Goal: Information Seeking & Learning: Learn about a topic

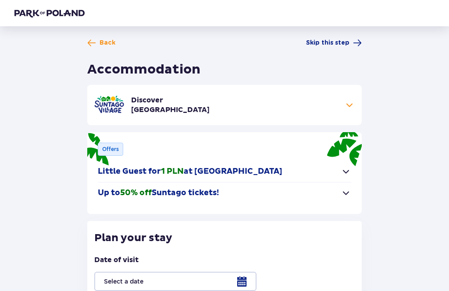
click at [96, 43] on span at bounding box center [91, 43] width 9 height 9
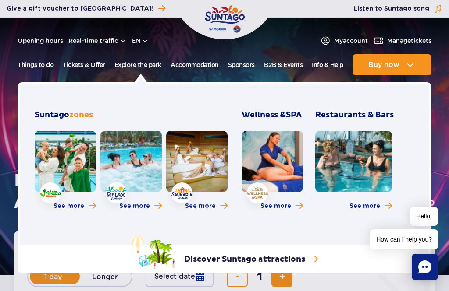
click at [59, 162] on link at bounding box center [65, 161] width 61 height 61
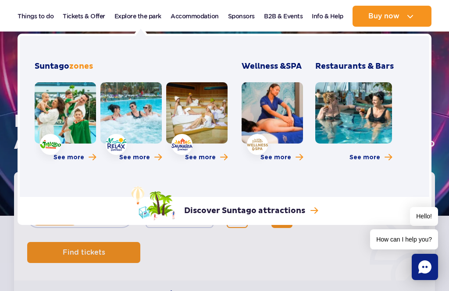
scroll to position [58, 0]
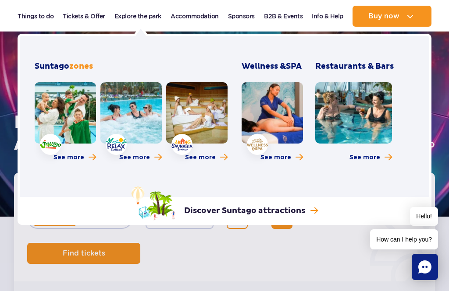
click at [135, 113] on link at bounding box center [130, 112] width 61 height 61
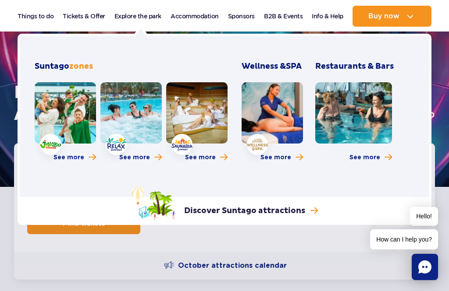
scroll to position [89, 0]
click at [199, 128] on link at bounding box center [196, 112] width 61 height 61
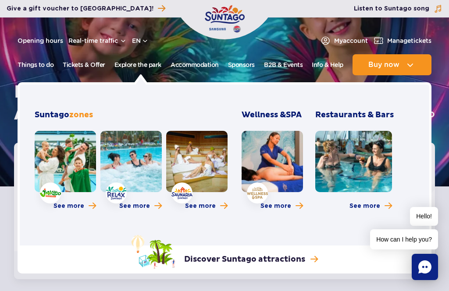
scroll to position [0, 0]
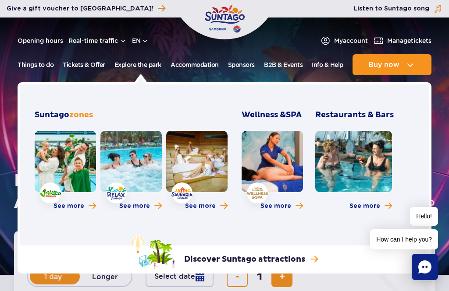
click at [285, 166] on link at bounding box center [271, 161] width 61 height 61
click at [374, 115] on h3 "Restaurants & Bars" at bounding box center [354, 115] width 78 height 11
click at [380, 117] on h3 "Restaurants & Bars" at bounding box center [354, 115] width 78 height 11
click at [376, 119] on h3 "Restaurants & Bars" at bounding box center [354, 115] width 78 height 11
click at [390, 206] on span "More about Restaurants & Bars" at bounding box center [387, 206] width 7 height 8
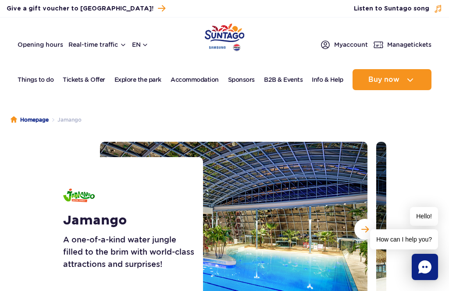
click at [365, 234] on button "Next slide" at bounding box center [364, 229] width 21 height 21
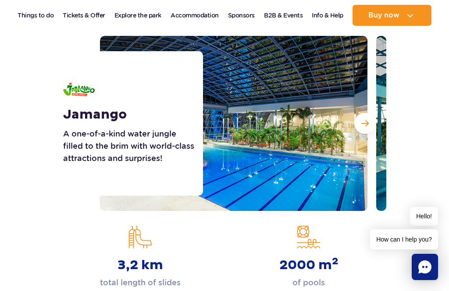
scroll to position [106, 0]
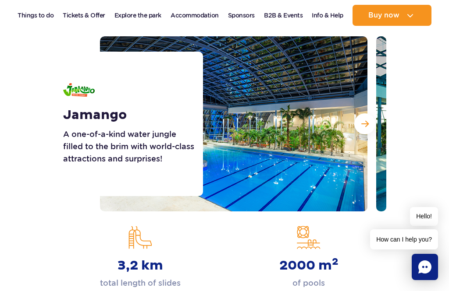
click at [368, 122] on span "Next slide" at bounding box center [364, 124] width 7 height 8
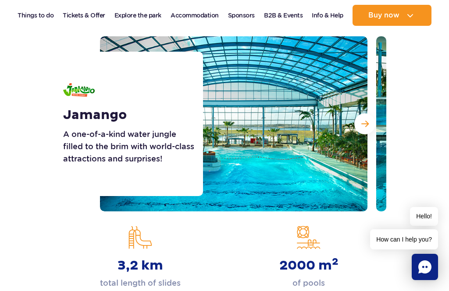
click at [365, 123] on span "Next slide" at bounding box center [364, 124] width 7 height 8
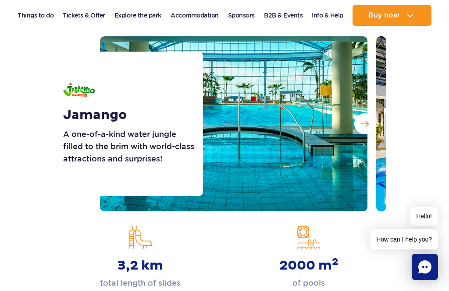
click at [365, 131] on button "Next slide" at bounding box center [364, 124] width 21 height 21
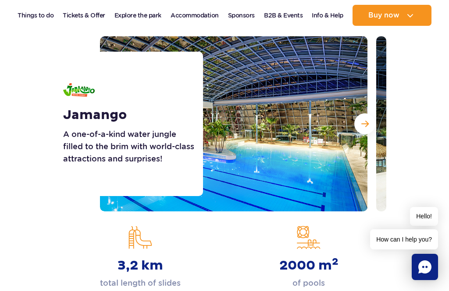
click at [364, 128] on button "Next slide" at bounding box center [364, 124] width 21 height 21
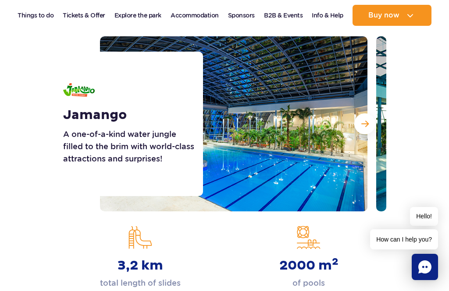
click at [362, 131] on button "Next slide" at bounding box center [364, 124] width 21 height 21
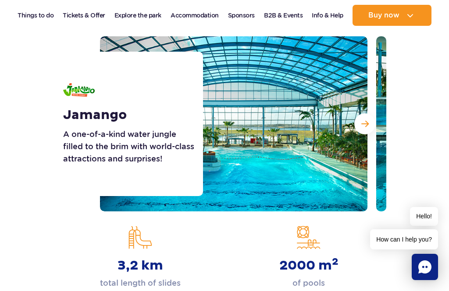
click at [366, 131] on button "Next slide" at bounding box center [364, 124] width 21 height 21
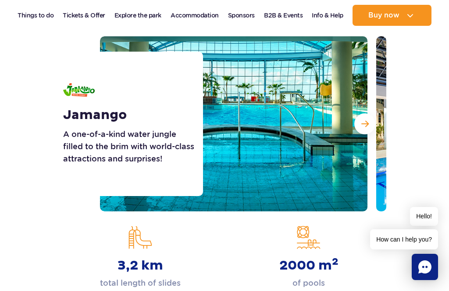
click at [367, 131] on button "Next slide" at bounding box center [364, 124] width 21 height 21
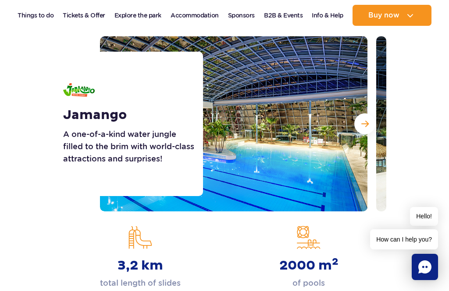
click at [366, 130] on button "Next slide" at bounding box center [364, 124] width 21 height 21
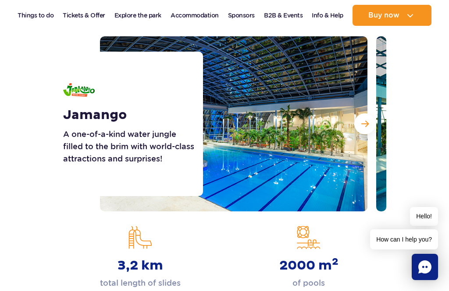
click at [362, 133] on button "Next slide" at bounding box center [364, 124] width 21 height 21
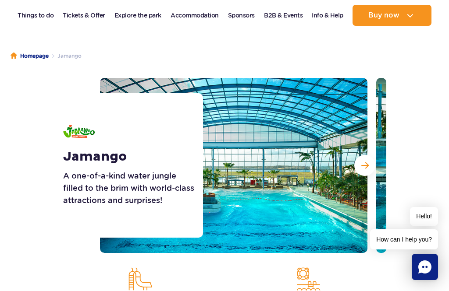
scroll to position [65, 0]
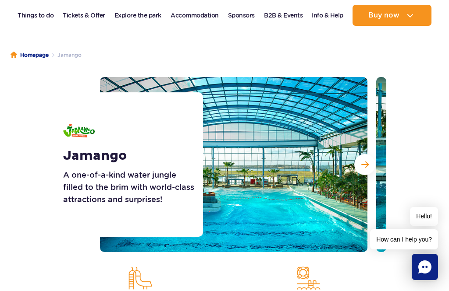
click at [361, 162] on span "Next slide" at bounding box center [364, 165] width 7 height 8
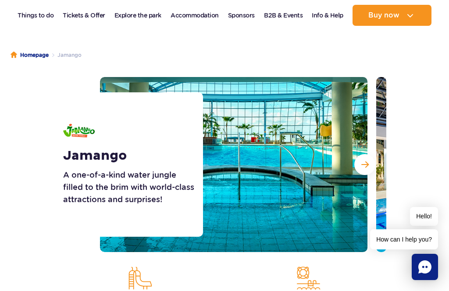
click at [366, 167] on span "Next slide" at bounding box center [364, 165] width 7 height 8
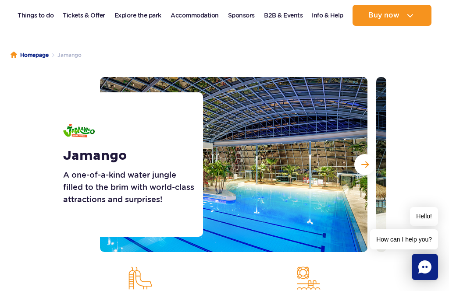
click at [369, 173] on button "Next slide" at bounding box center [364, 164] width 21 height 21
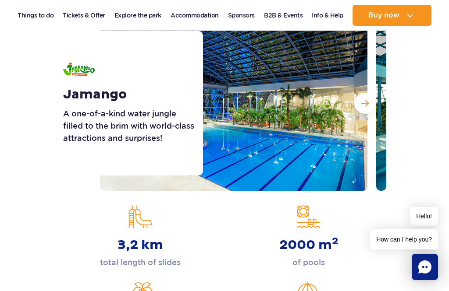
scroll to position [125, 0]
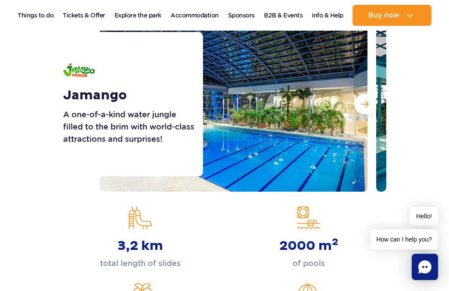
click at [368, 108] on button "Next slide" at bounding box center [364, 104] width 21 height 21
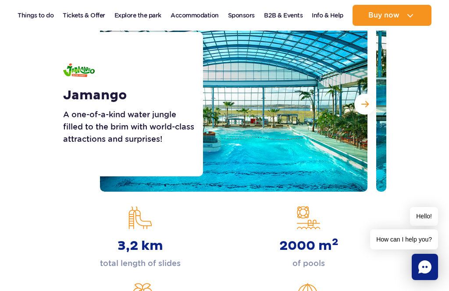
click at [363, 112] on button "Next slide" at bounding box center [364, 104] width 21 height 21
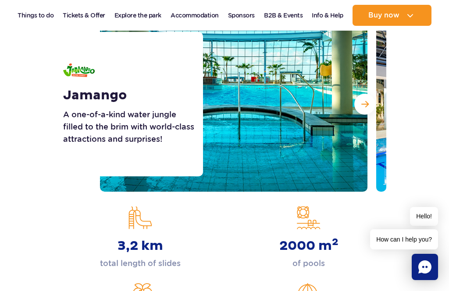
click at [365, 112] on button "Next slide" at bounding box center [364, 104] width 21 height 21
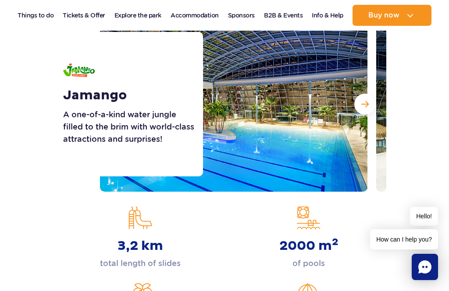
click at [365, 114] on button "Next slide" at bounding box center [364, 104] width 21 height 21
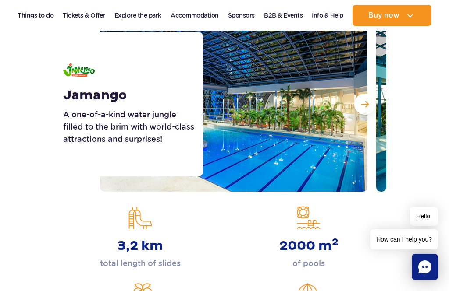
click at [366, 113] on button "Next slide" at bounding box center [364, 104] width 21 height 21
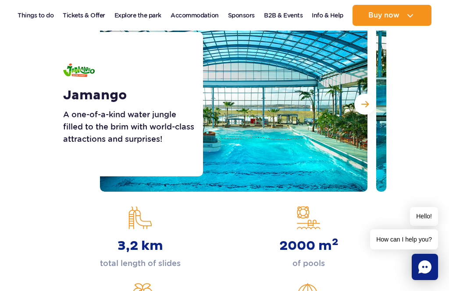
click at [366, 114] on button "Next slide" at bounding box center [364, 104] width 21 height 21
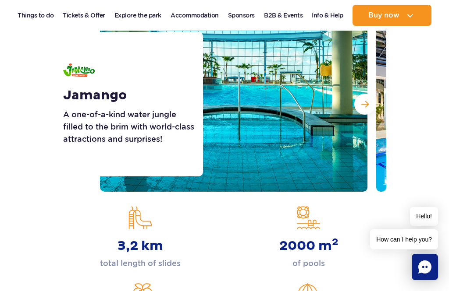
click at [370, 109] on button "Next slide" at bounding box center [364, 104] width 21 height 21
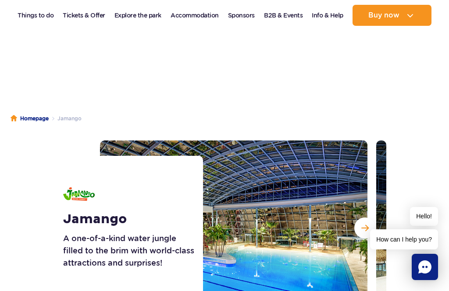
scroll to position [0, 0]
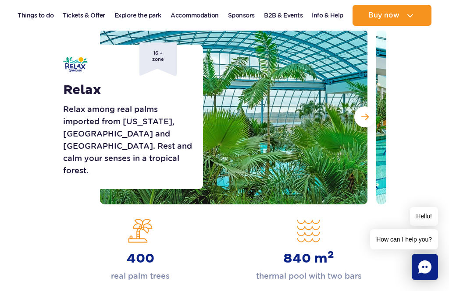
click at [364, 124] on button "Next slide" at bounding box center [364, 116] width 21 height 21
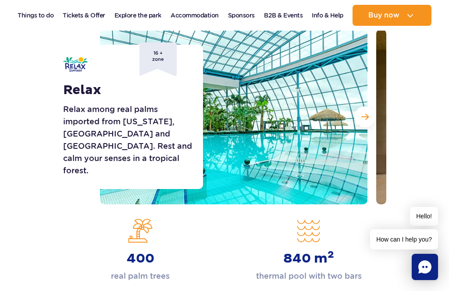
click at [367, 122] on button "Next slide" at bounding box center [364, 116] width 21 height 21
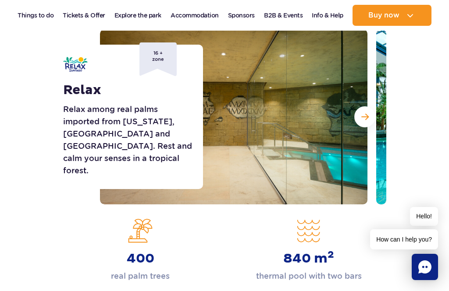
click at [368, 122] on button "Next slide" at bounding box center [364, 116] width 21 height 21
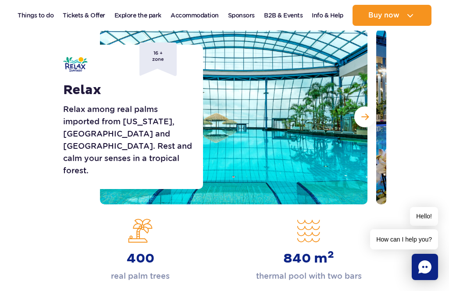
click at [367, 124] on button "Next slide" at bounding box center [364, 116] width 21 height 21
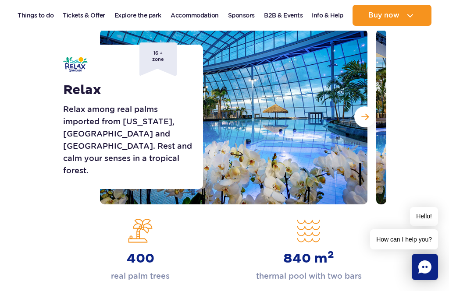
click at [367, 124] on button "Next slide" at bounding box center [364, 116] width 21 height 21
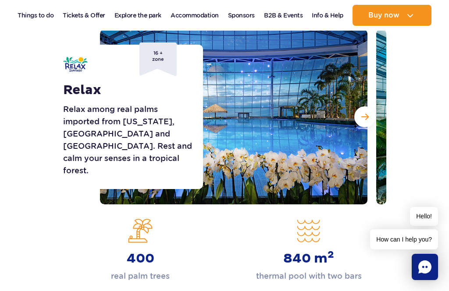
click at [368, 124] on button "Next slide" at bounding box center [364, 116] width 21 height 21
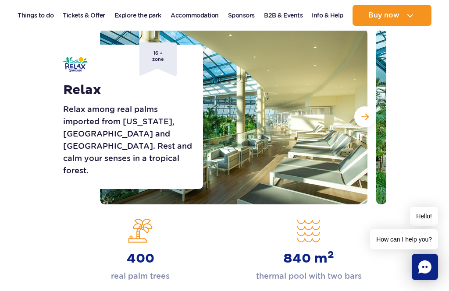
click at [369, 124] on button "Next slide" at bounding box center [364, 116] width 21 height 21
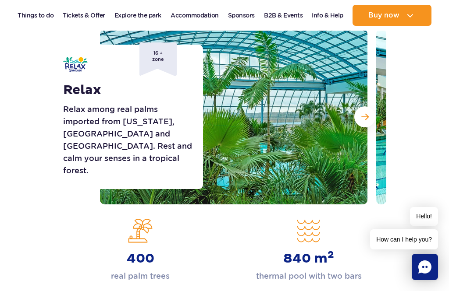
click at [366, 126] on button "Next slide" at bounding box center [364, 116] width 21 height 21
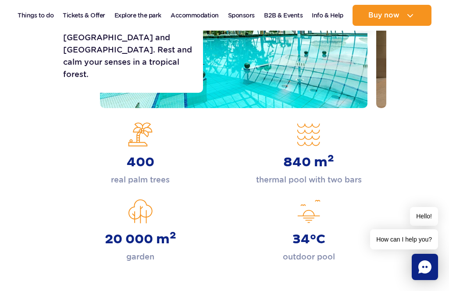
scroll to position [207, 0]
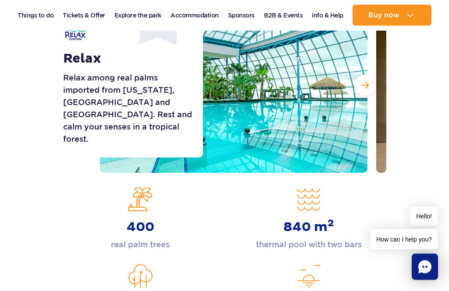
click at [363, 84] on span "Next slide" at bounding box center [364, 86] width 7 height 8
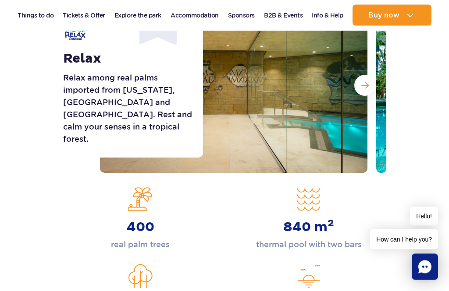
scroll to position [144, 0]
click at [365, 83] on span "Next slide" at bounding box center [364, 86] width 7 height 8
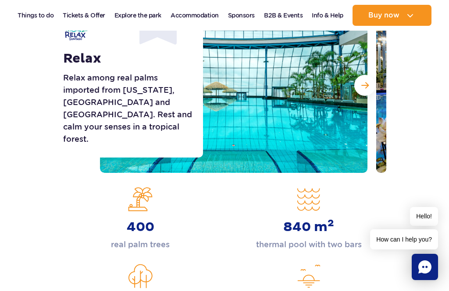
click at [360, 87] on button "Next slide" at bounding box center [364, 85] width 21 height 21
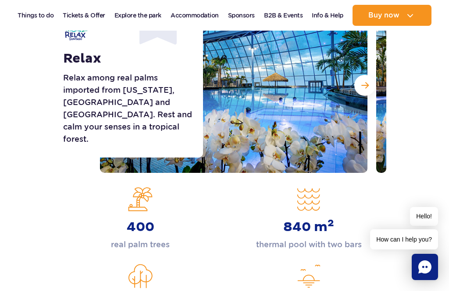
click at [360, 90] on button "Next slide" at bounding box center [364, 85] width 21 height 21
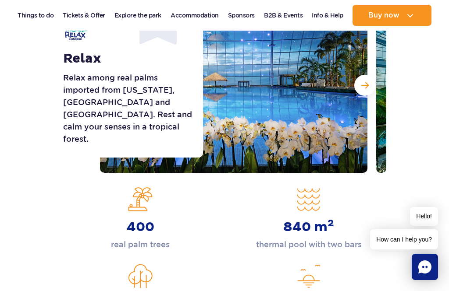
click at [366, 87] on span "Next slide" at bounding box center [364, 86] width 7 height 8
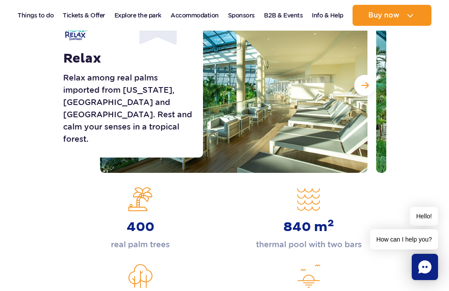
click at [364, 88] on span "Next slide" at bounding box center [364, 86] width 7 height 8
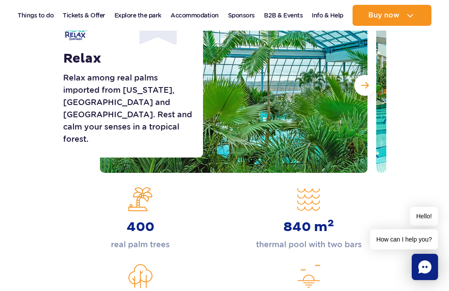
click at [365, 88] on span "Next slide" at bounding box center [364, 86] width 7 height 8
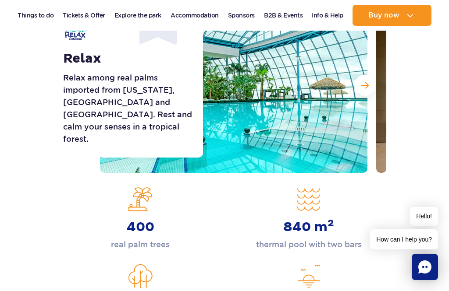
click at [366, 88] on span "Next slide" at bounding box center [364, 86] width 7 height 8
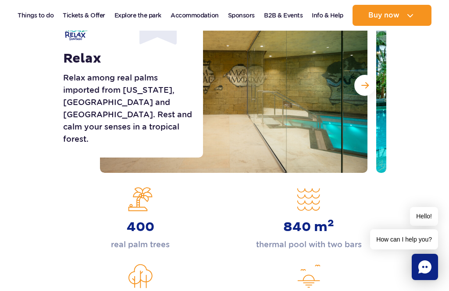
click at [366, 86] on span "Next slide" at bounding box center [364, 86] width 7 height 8
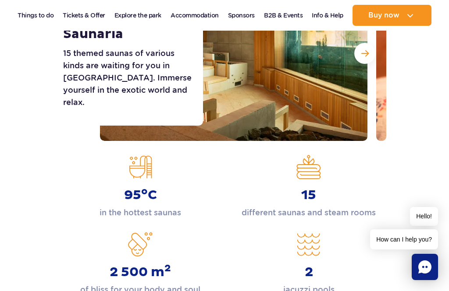
click at [360, 59] on button "Next slide" at bounding box center [364, 53] width 21 height 21
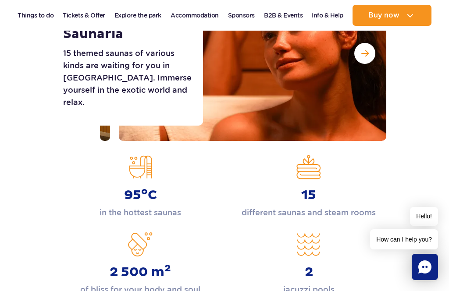
click at [365, 58] on button "Next slide" at bounding box center [364, 53] width 21 height 21
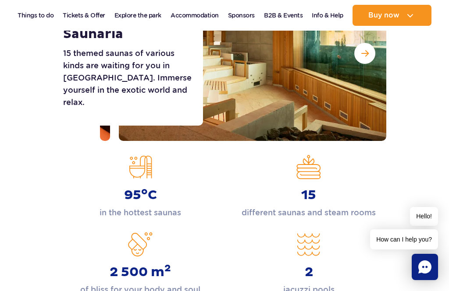
click at [366, 55] on span "Next slide" at bounding box center [364, 54] width 7 height 8
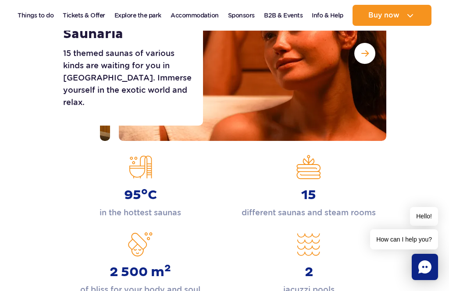
click at [366, 58] on button "Next slide" at bounding box center [364, 53] width 21 height 21
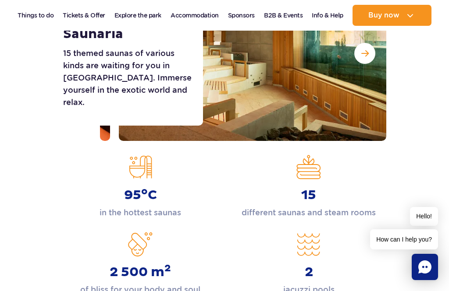
click at [369, 57] on button "Next slide" at bounding box center [364, 53] width 21 height 21
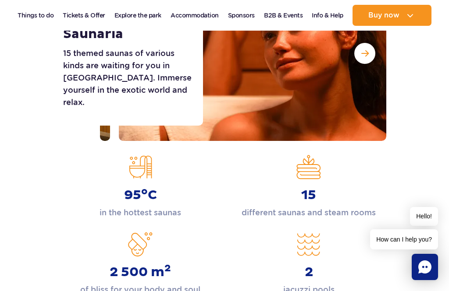
click at [369, 57] on button "Next slide" at bounding box center [364, 53] width 21 height 21
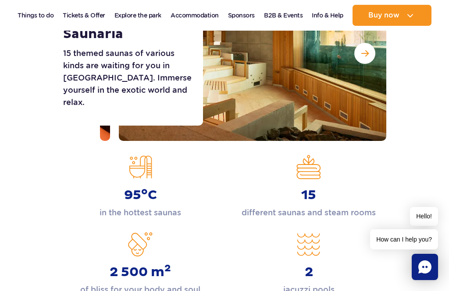
click at [366, 57] on button "Next slide" at bounding box center [364, 53] width 21 height 21
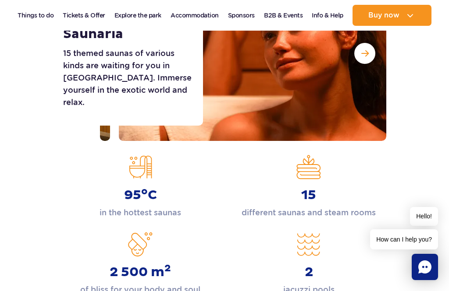
click at [364, 56] on span "Next slide" at bounding box center [364, 54] width 7 height 8
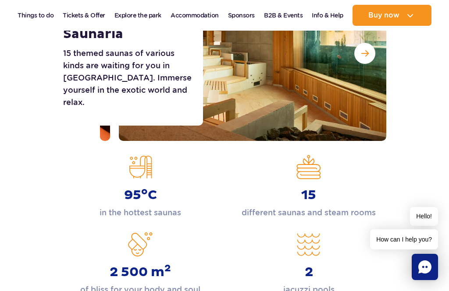
click at [365, 56] on span "Next slide" at bounding box center [364, 54] width 7 height 8
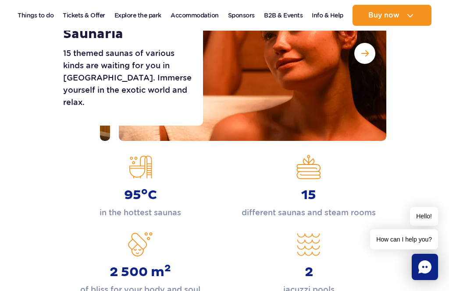
click at [366, 56] on span "Next slide" at bounding box center [364, 54] width 7 height 8
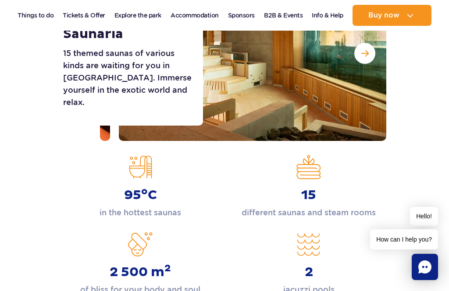
click at [366, 56] on span "Next slide" at bounding box center [364, 54] width 7 height 8
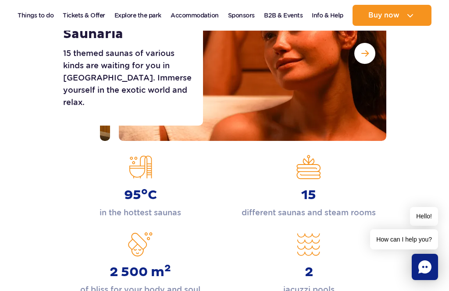
click at [368, 54] on span "Next slide" at bounding box center [364, 54] width 7 height 8
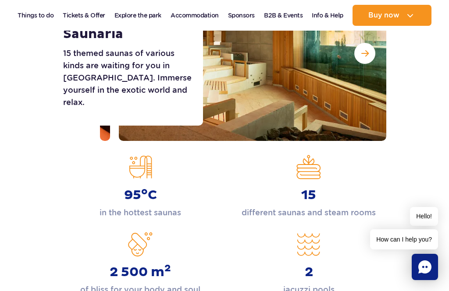
click at [368, 54] on span "Next slide" at bounding box center [364, 54] width 7 height 8
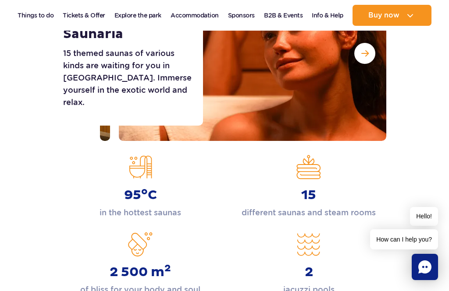
click at [367, 55] on span "Next slide" at bounding box center [364, 54] width 7 height 8
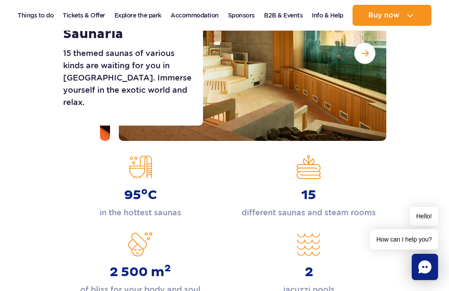
click at [366, 58] on button "Next slide" at bounding box center [364, 53] width 21 height 21
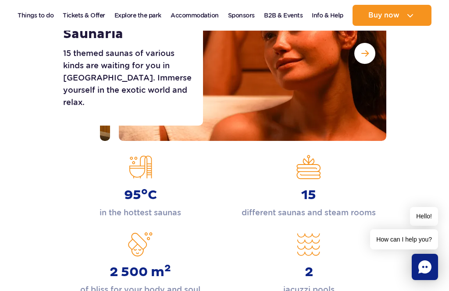
click at [366, 57] on span "Next slide" at bounding box center [364, 54] width 7 height 8
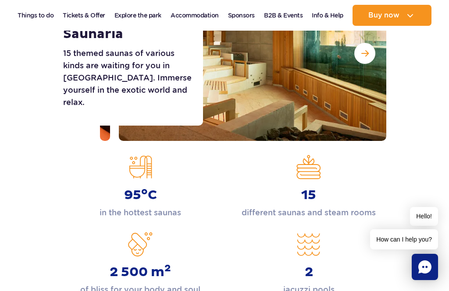
click at [366, 57] on span "Next slide" at bounding box center [364, 54] width 7 height 8
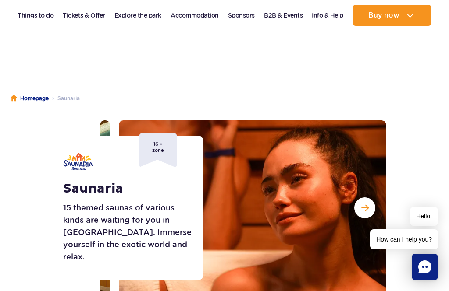
scroll to position [15, 0]
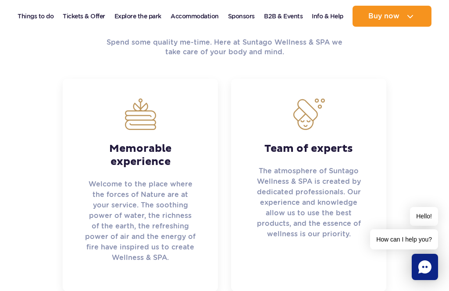
scroll to position [363, 0]
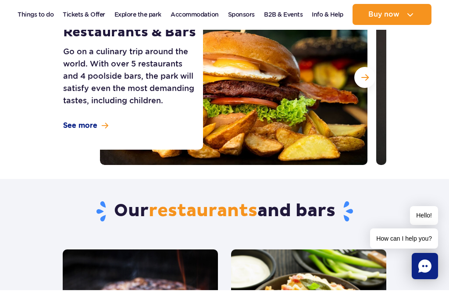
scroll to position [153, 0]
